Goal: Information Seeking & Learning: Learn about a topic

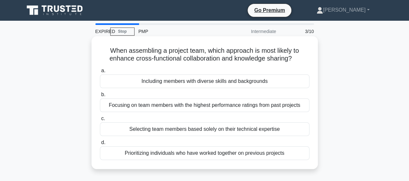
click at [157, 107] on div "Focusing on team members with the highest performance ratings from past projects" at bounding box center [205, 105] width 210 height 14
click at [100, 97] on input "b. Focusing on team members with the highest performance ratings from past proj…" at bounding box center [100, 94] width 0 height 4
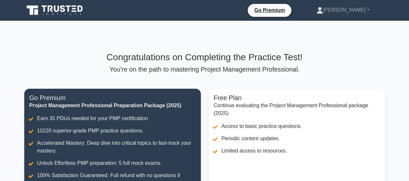
click at [163, 74] on div "Congratulations on Completing the Practice Test! You're on the path to masterin…" at bounding box center [204, 135] width 369 height 166
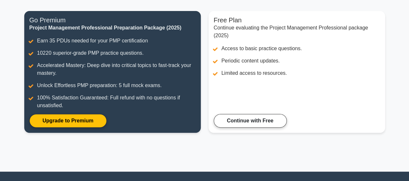
scroll to position [78, 0]
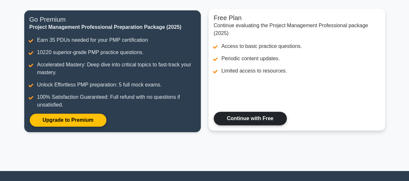
click at [248, 117] on link "Continue with Free" at bounding box center [250, 119] width 73 height 14
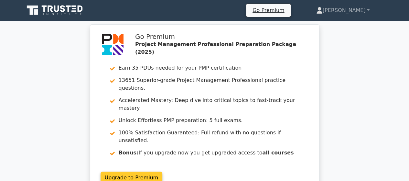
click at [138, 171] on link "Upgrade to Premium" at bounding box center [132, 177] width 62 height 12
